Goal: Transaction & Acquisition: Subscribe to service/newsletter

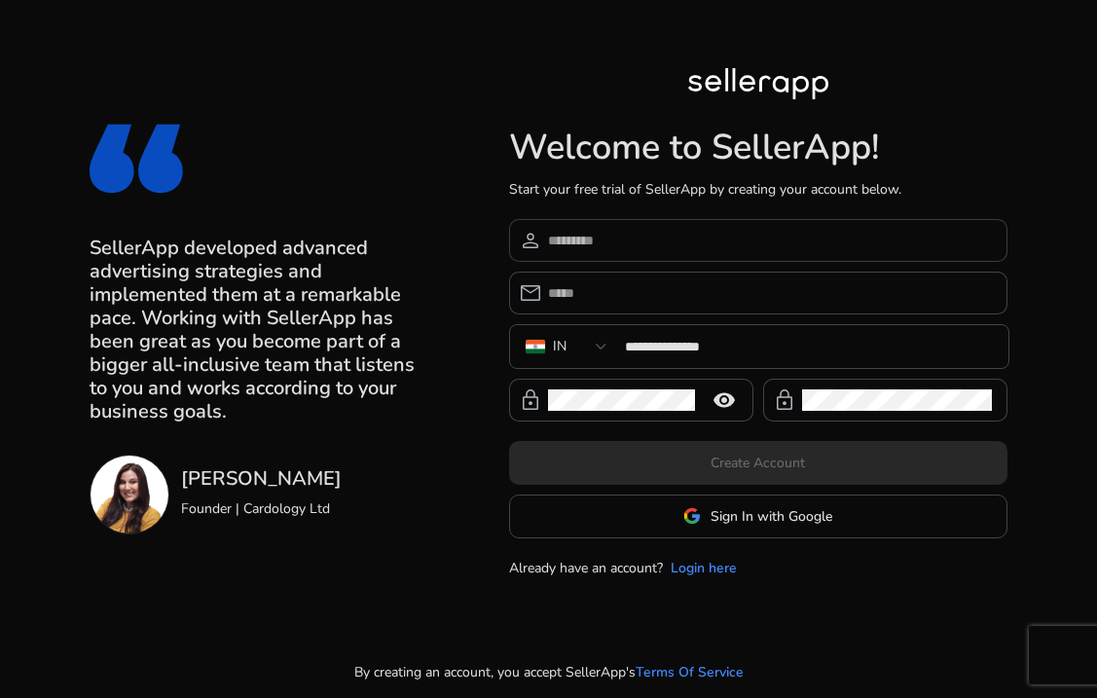
click at [643, 237] on input at bounding box center [770, 240] width 444 height 21
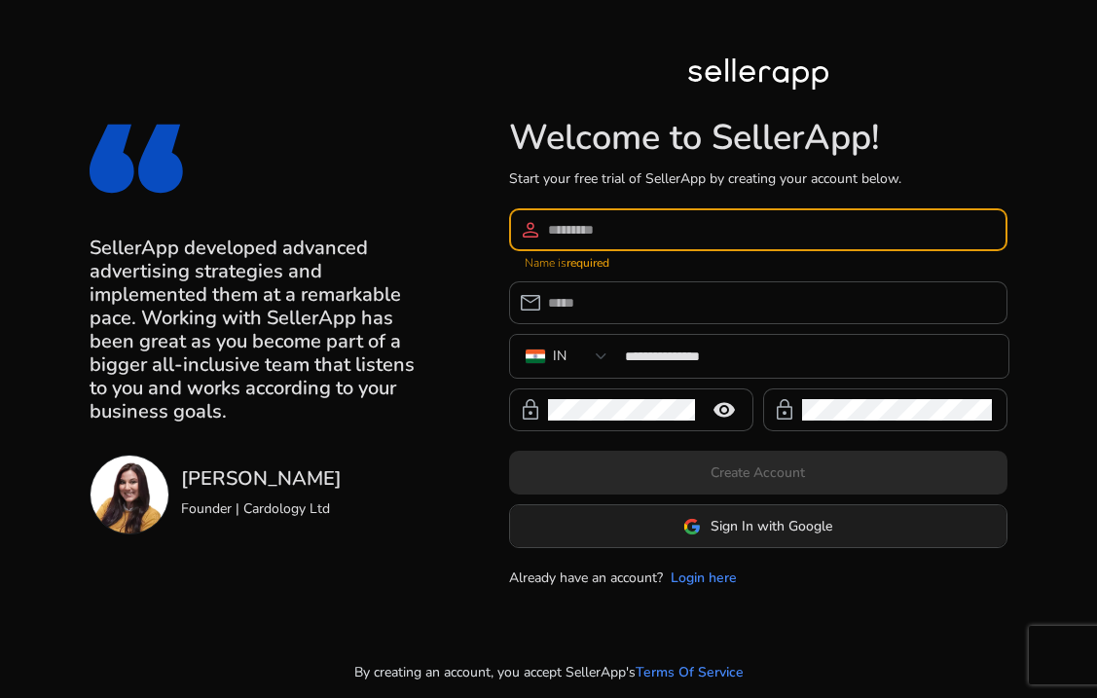
click at [711, 531] on span "Sign In with Google" at bounding box center [771, 526] width 122 height 20
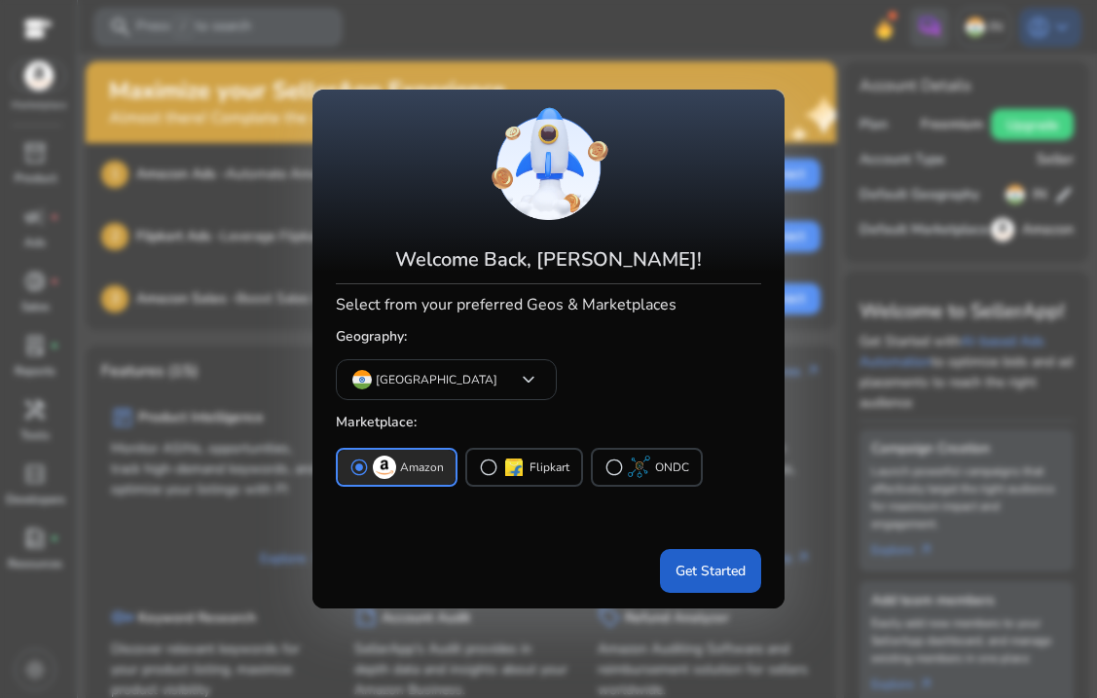
click at [702, 562] on span "Get Started" at bounding box center [710, 570] width 70 height 20
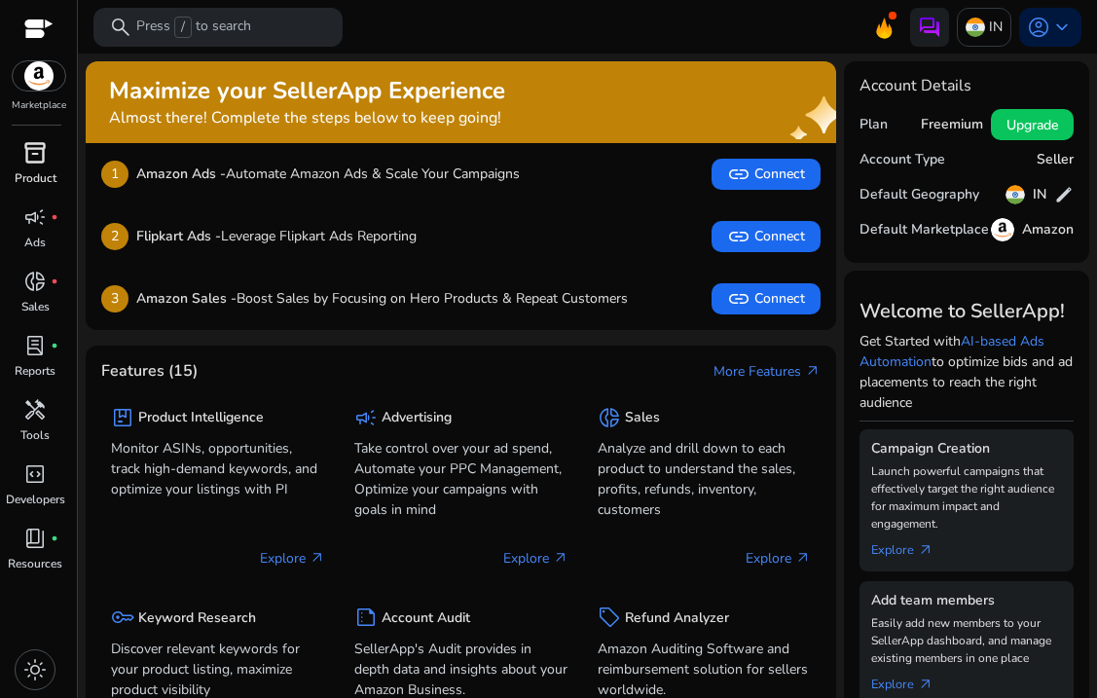
click at [46, 161] on span "inventory_2" at bounding box center [34, 152] width 23 height 23
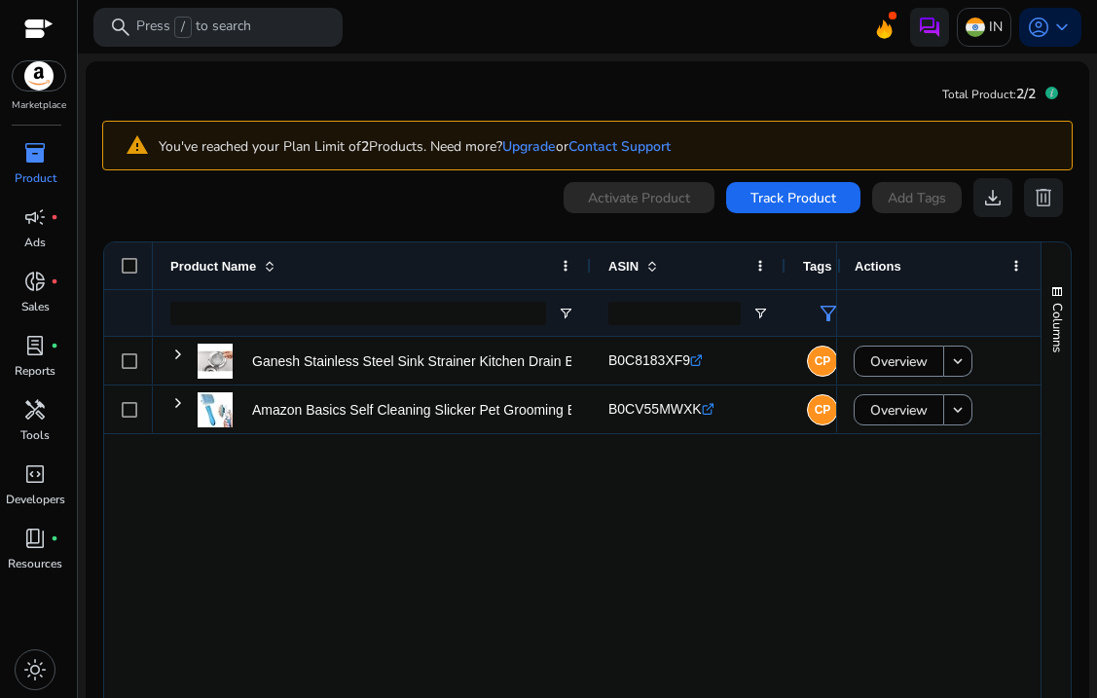
click at [478, 536] on div "Ganesh Stainless Steel Sink Strainer Kitchen Drain Basin Basket... B0C8183XF9 .…" at bounding box center [494, 528] width 683 height 382
click at [809, 468] on div "Ganesh Stainless Steel Sink Strainer Kitchen Drain Basin Basket... B0C8183XF9 .…" at bounding box center [494, 528] width 683 height 382
click at [1011, 264] on span at bounding box center [1016, 266] width 16 height 16
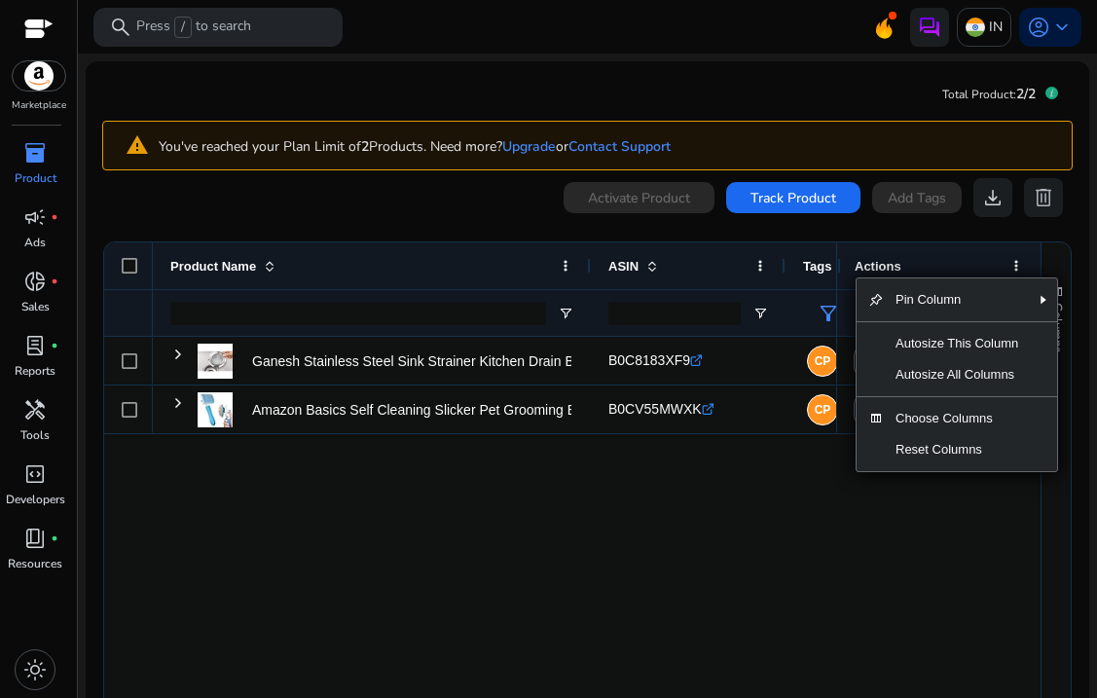
click at [716, 455] on div "Ganesh Stainless Steel Sink Strainer Kitchen Drain Basin Basket... B0C8183XF9 .…" at bounding box center [494, 528] width 683 height 382
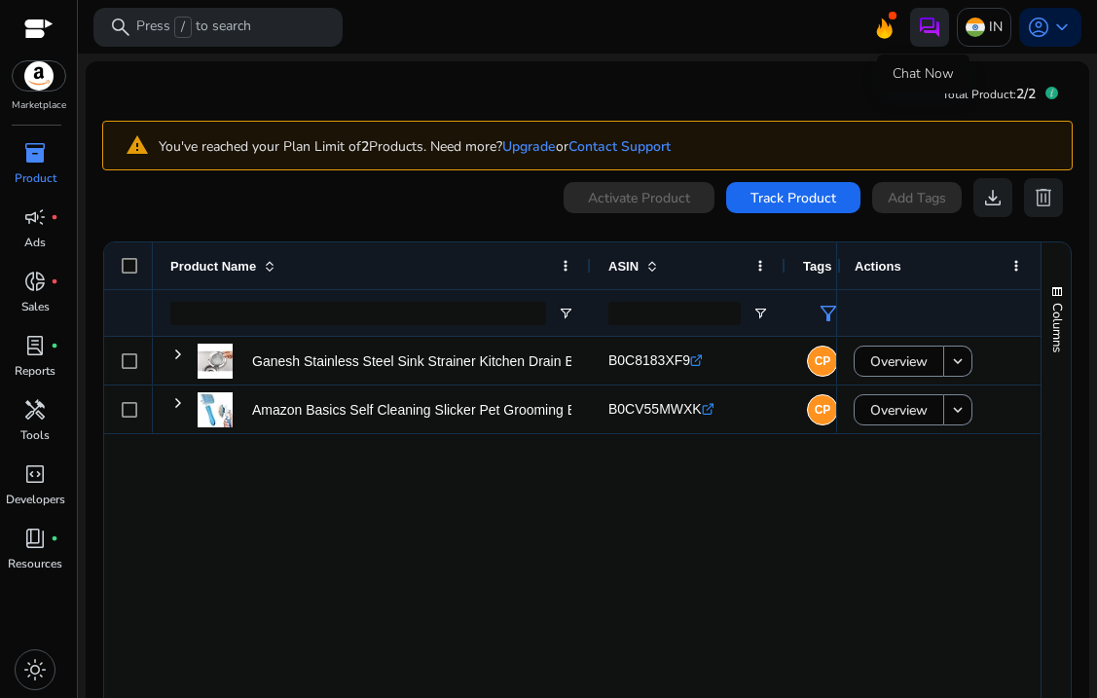
click at [926, 23] on img at bounding box center [929, 27] width 23 height 23
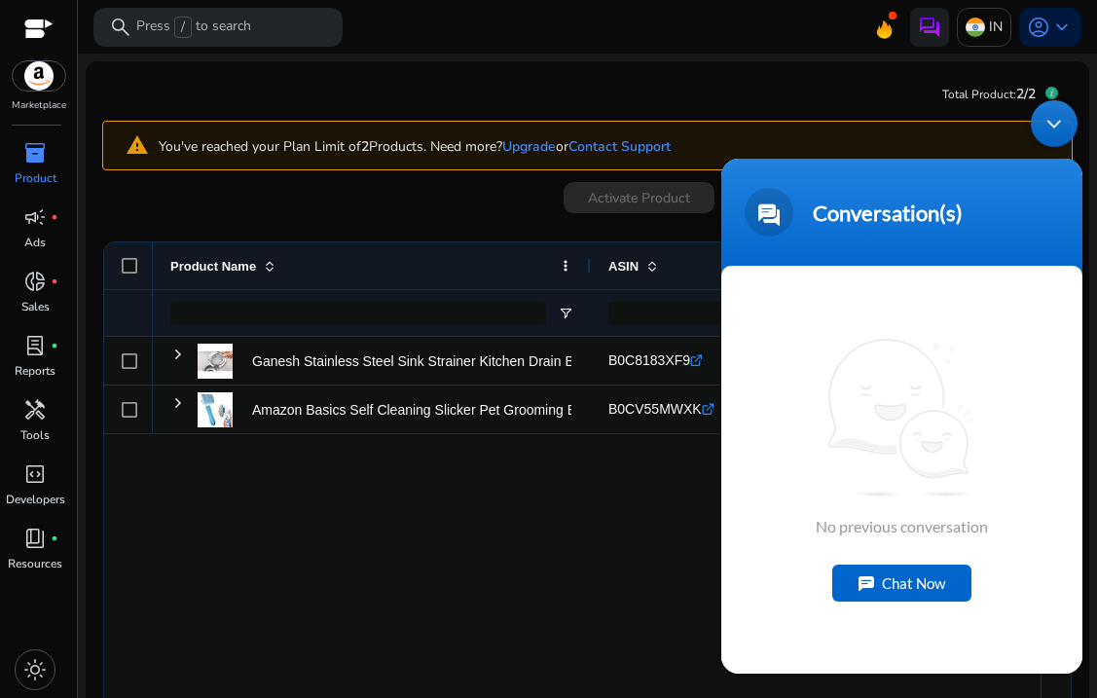
click at [910, 575] on div "Chat Now" at bounding box center [901, 581] width 139 height 37
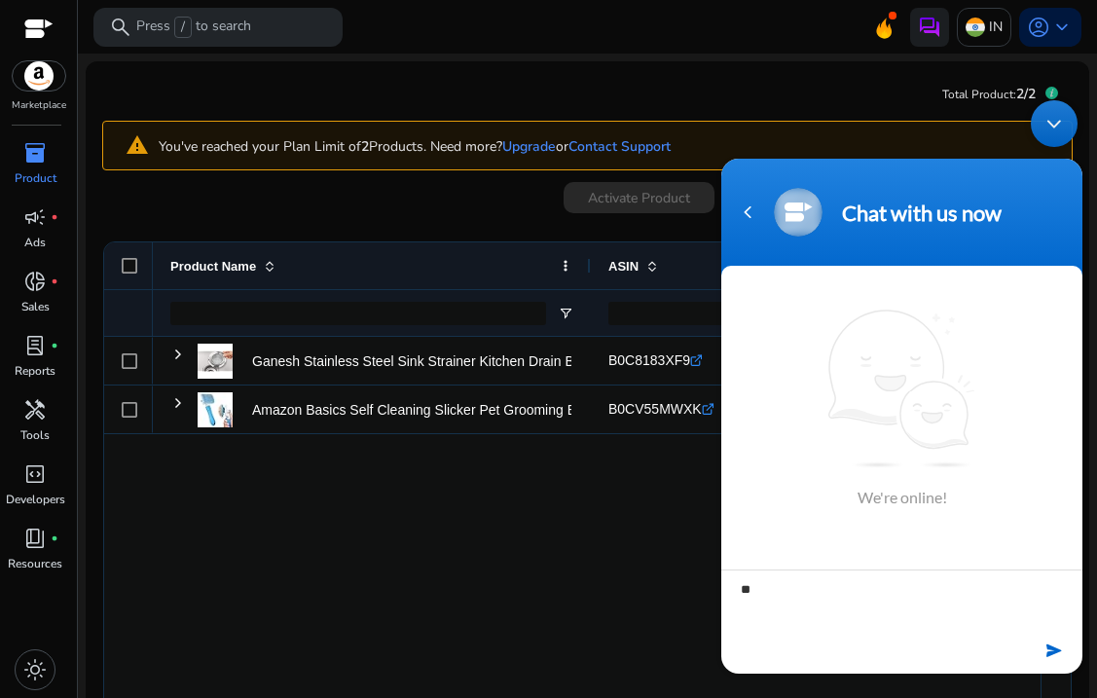
type textarea "***"
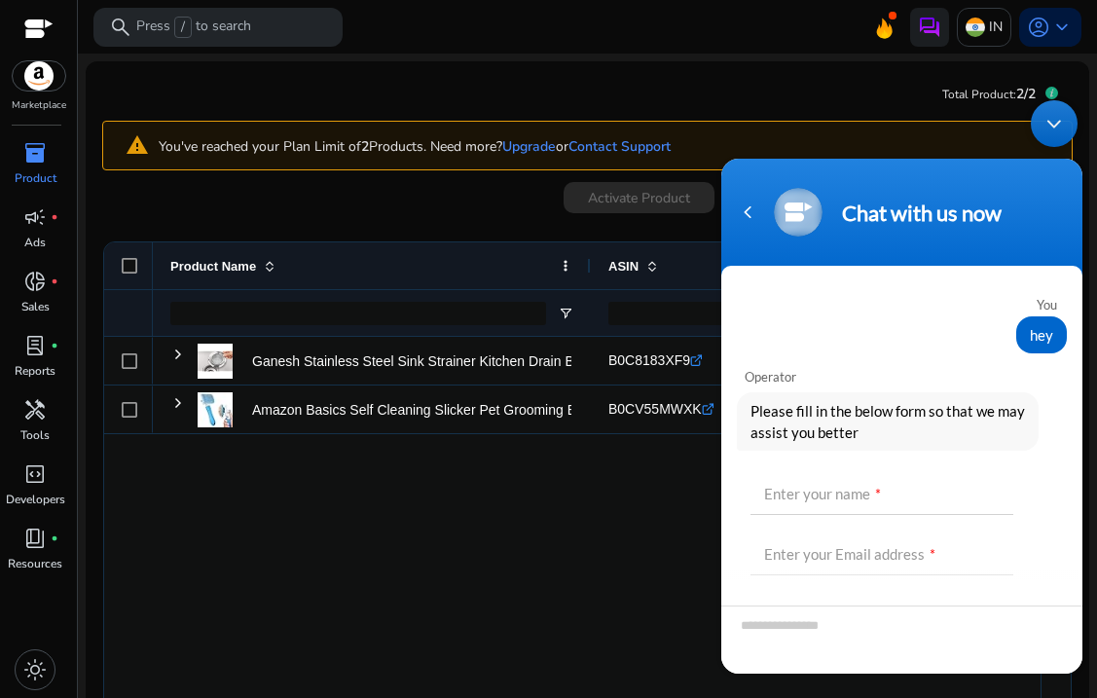
click at [1052, 120] on div "Minimize live chat window" at bounding box center [1053, 122] width 47 height 47
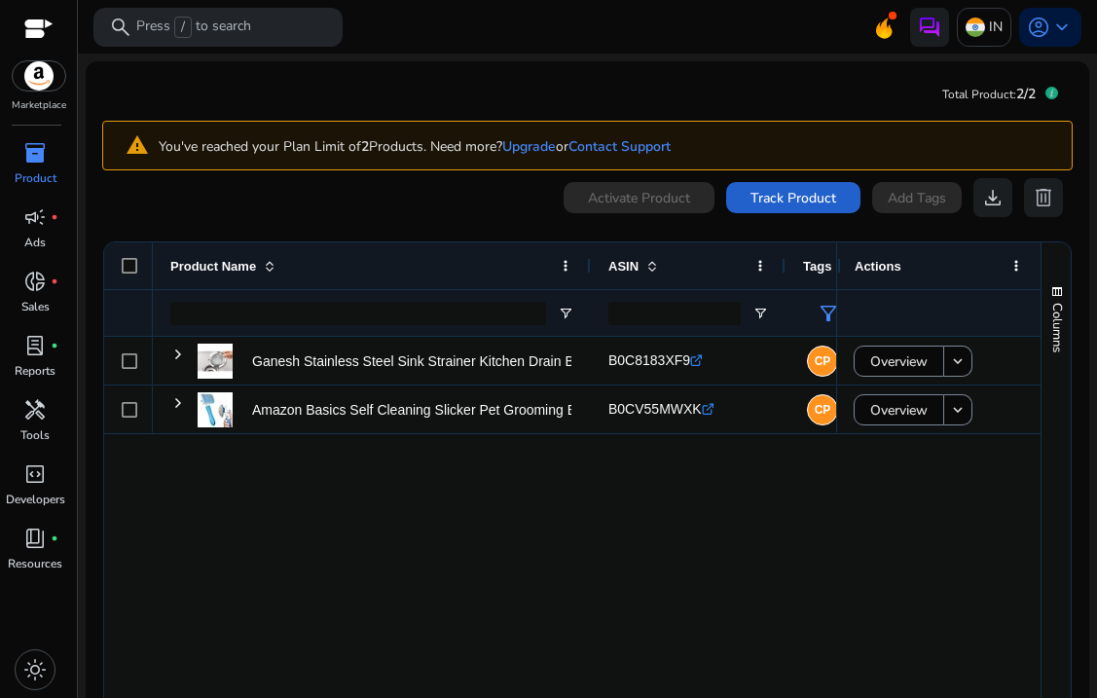
click at [778, 209] on span at bounding box center [793, 197] width 134 height 47
